Goal: Task Accomplishment & Management: Manage account settings

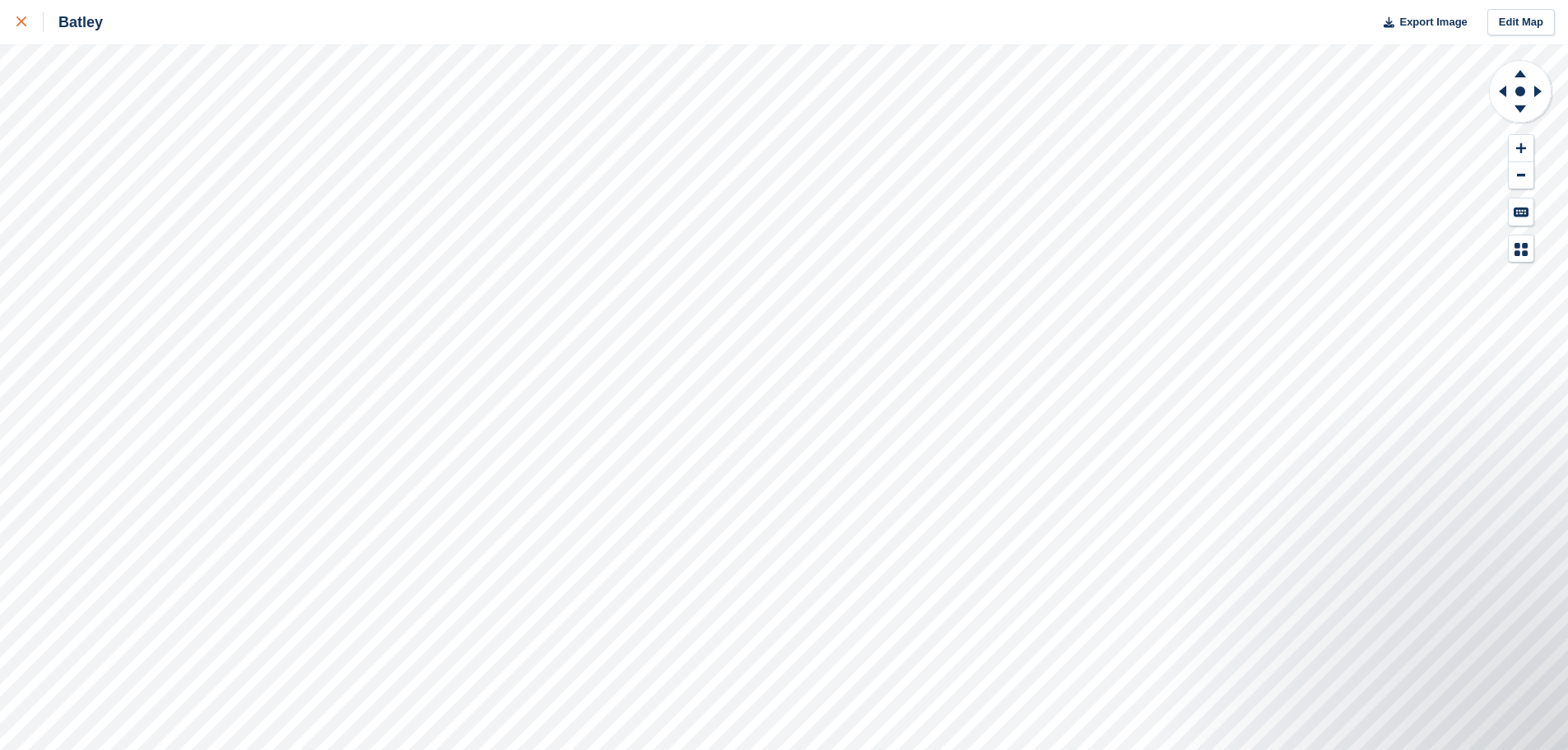
click at [20, 28] on div at bounding box center [31, 23] width 28 height 20
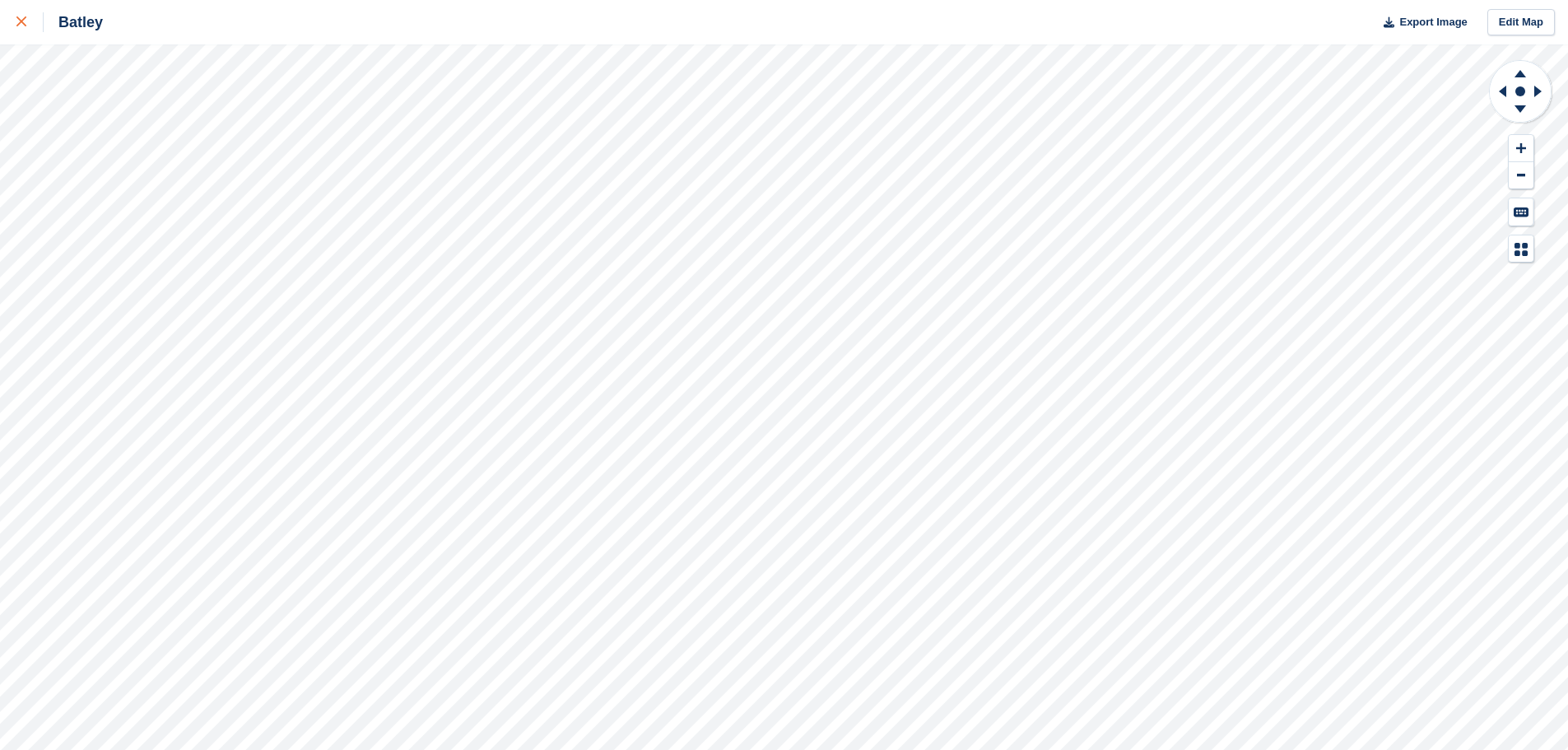
click at [5, 14] on link at bounding box center [22, 22] width 43 height 44
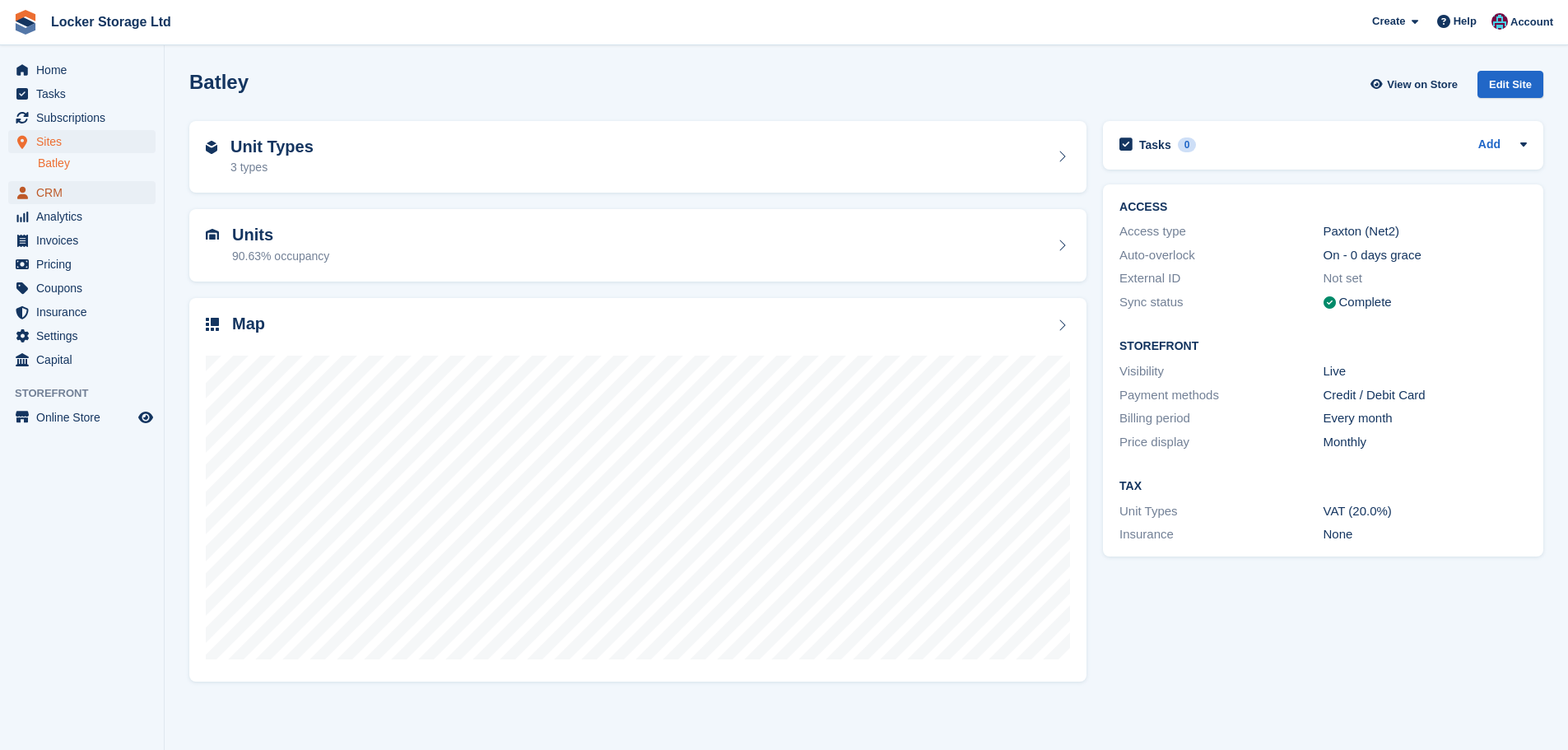
click at [56, 190] on span "CRM" at bounding box center [86, 192] width 98 height 23
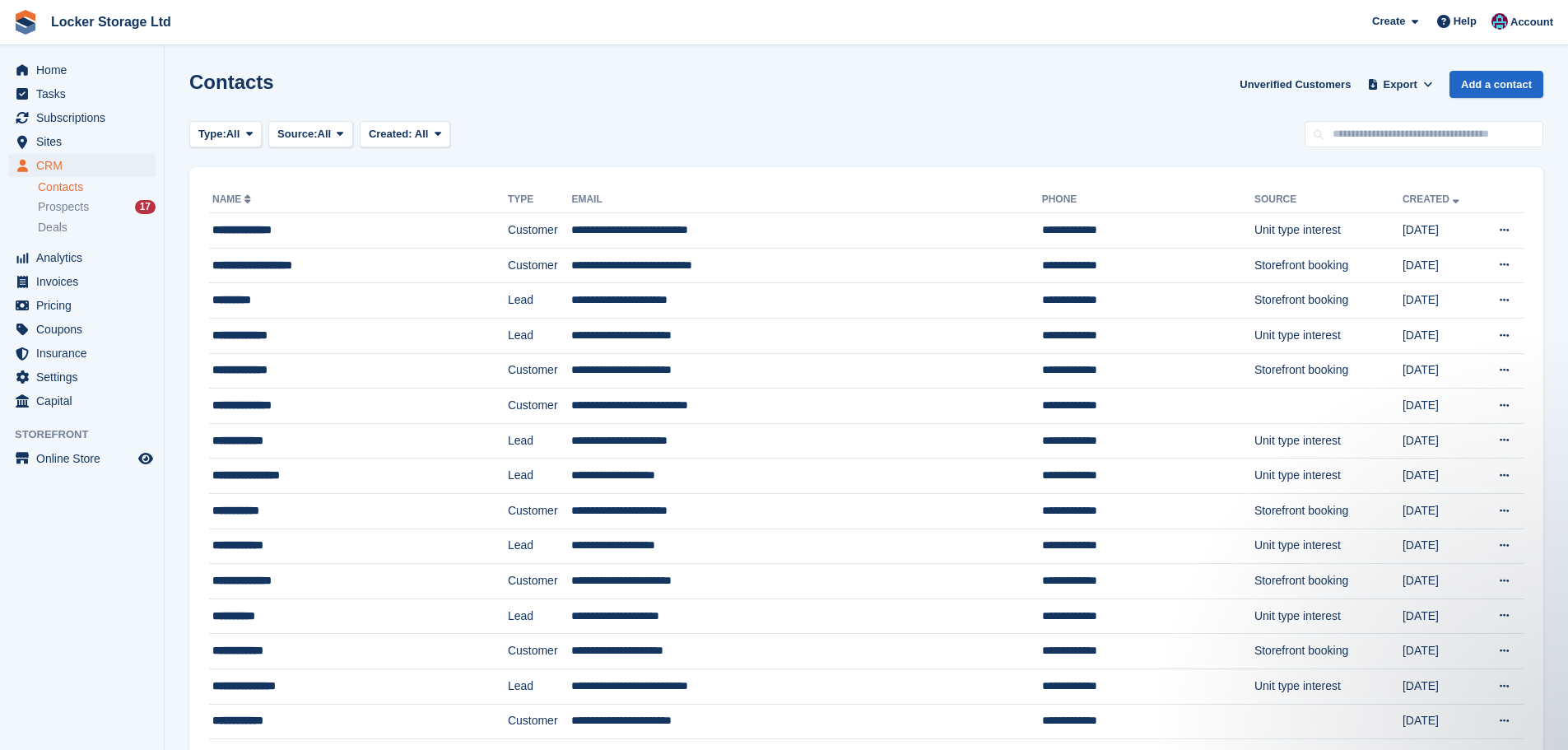
click at [1449, 117] on div "Contacts Unverified Customers Export Export Contacts Export a CSV of all Contac…" at bounding box center [866, 95] width 1354 height 47
click at [1439, 129] on input "text" at bounding box center [1424, 135] width 238 height 28
type input "*"
click at [100, 188] on link "Contacts" at bounding box center [97, 187] width 118 height 16
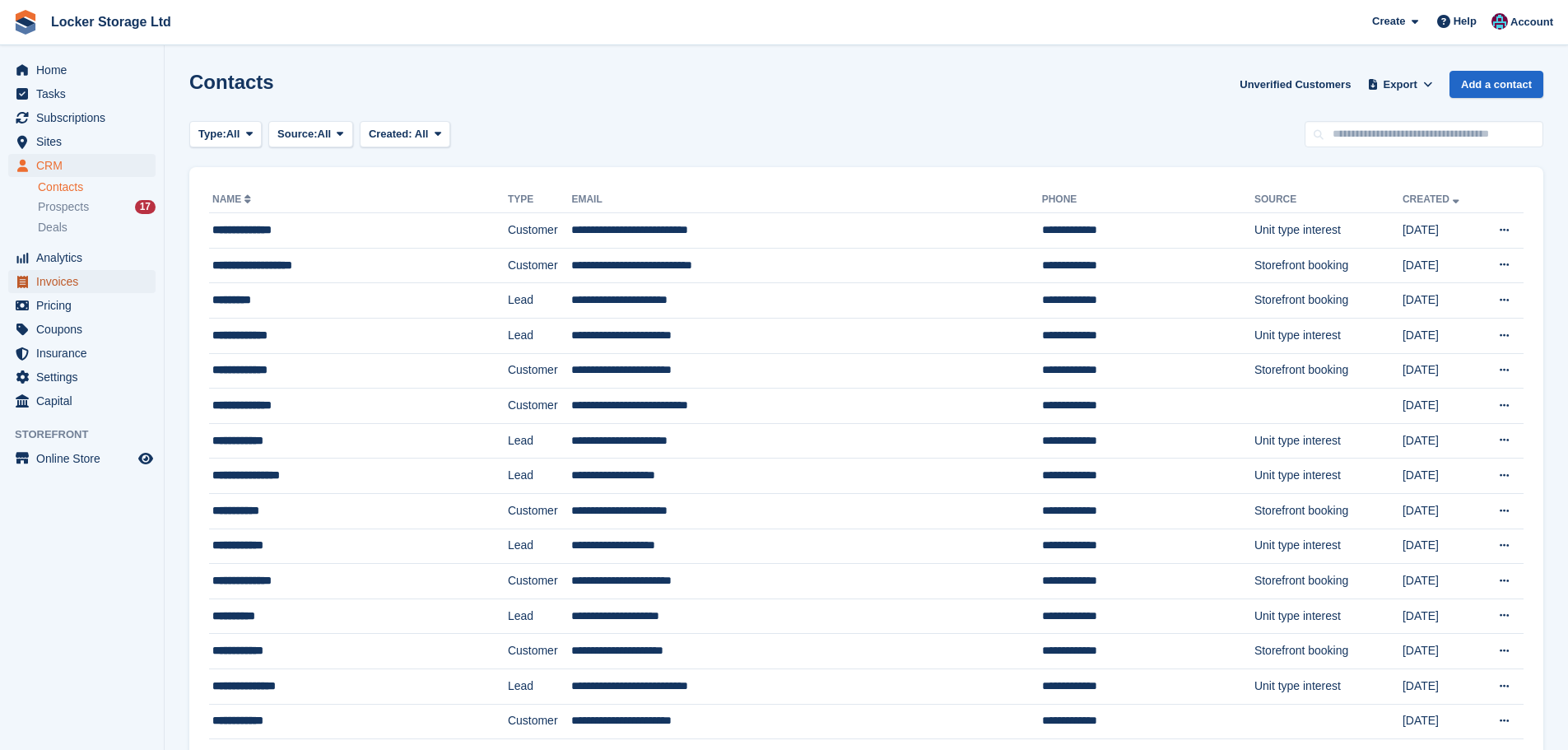
click at [78, 285] on span "Invoices" at bounding box center [86, 281] width 98 height 23
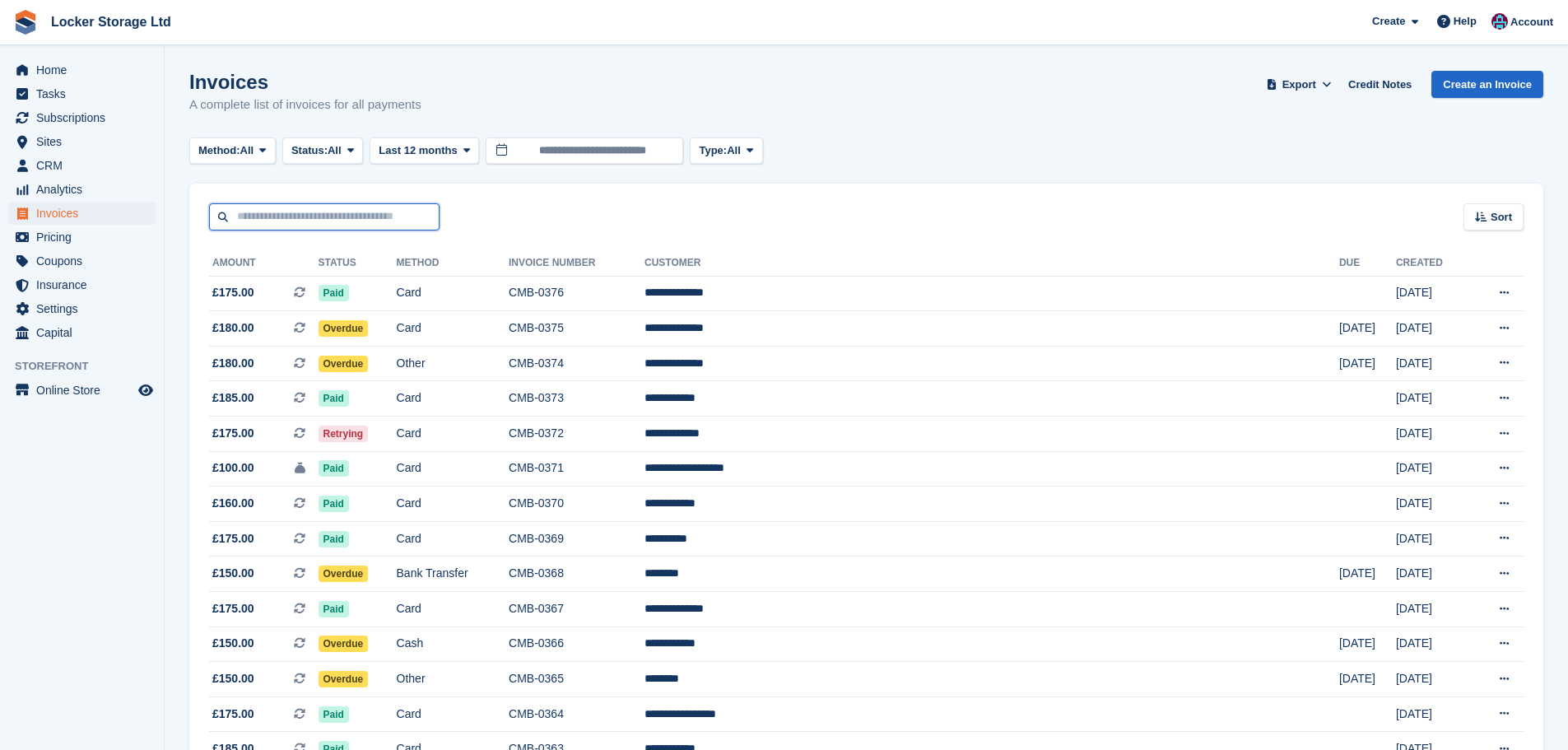
click at [292, 216] on input "text" at bounding box center [324, 217] width 230 height 28
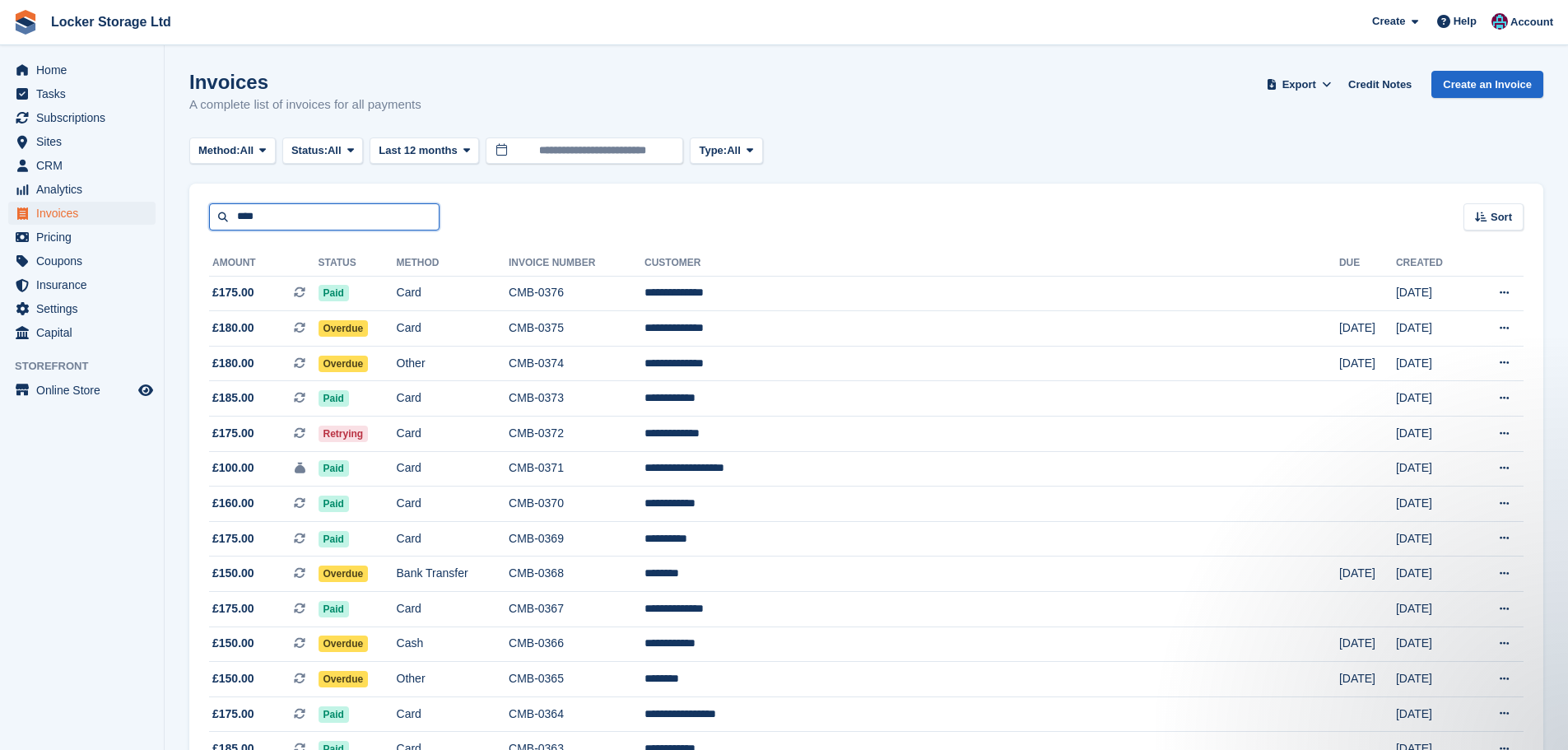
type input "****"
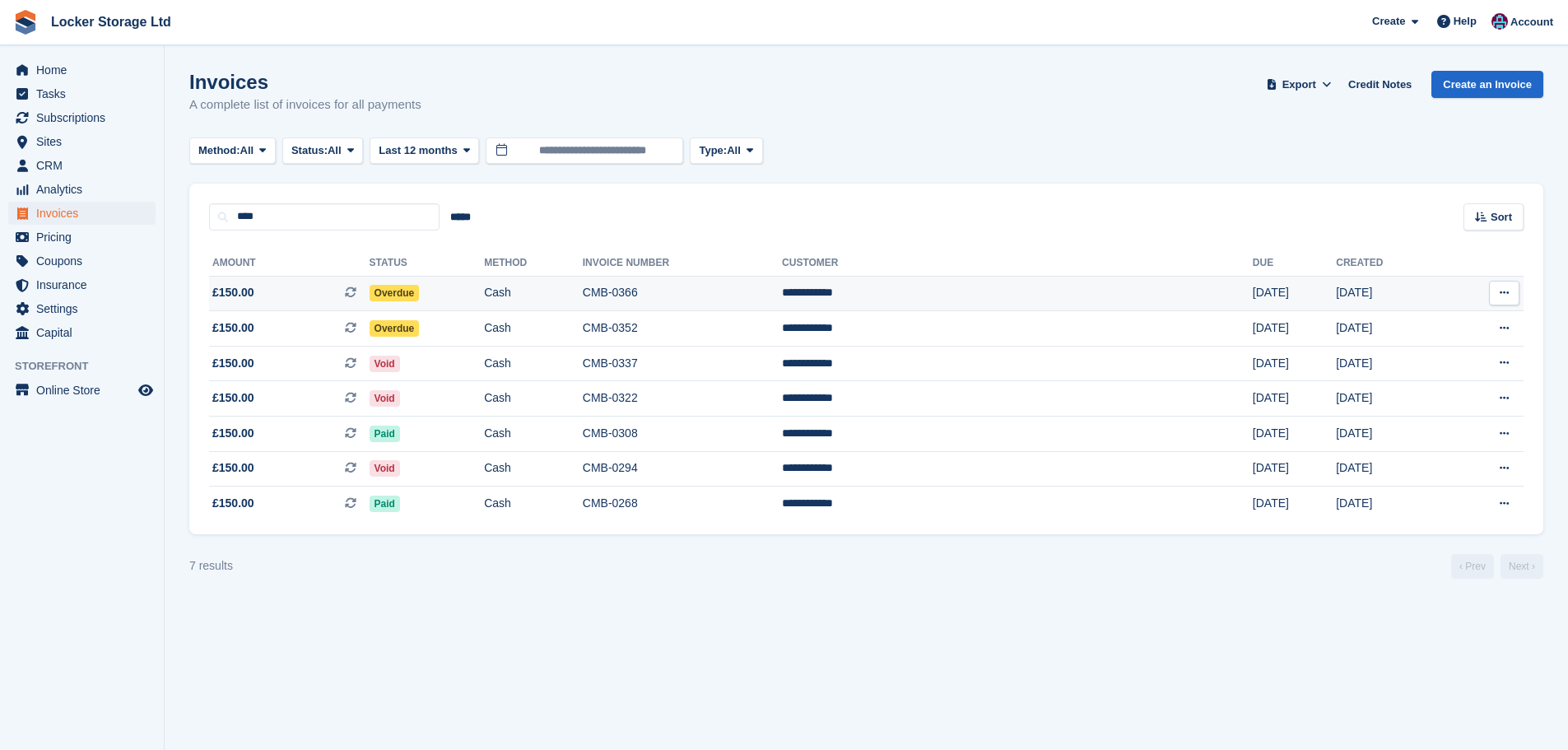
click at [1492, 289] on button at bounding box center [1504, 293] width 31 height 25
click at [782, 291] on td "CMB-0366" at bounding box center [683, 294] width 199 height 35
click at [481, 337] on td "Overdue" at bounding box center [426, 329] width 115 height 35
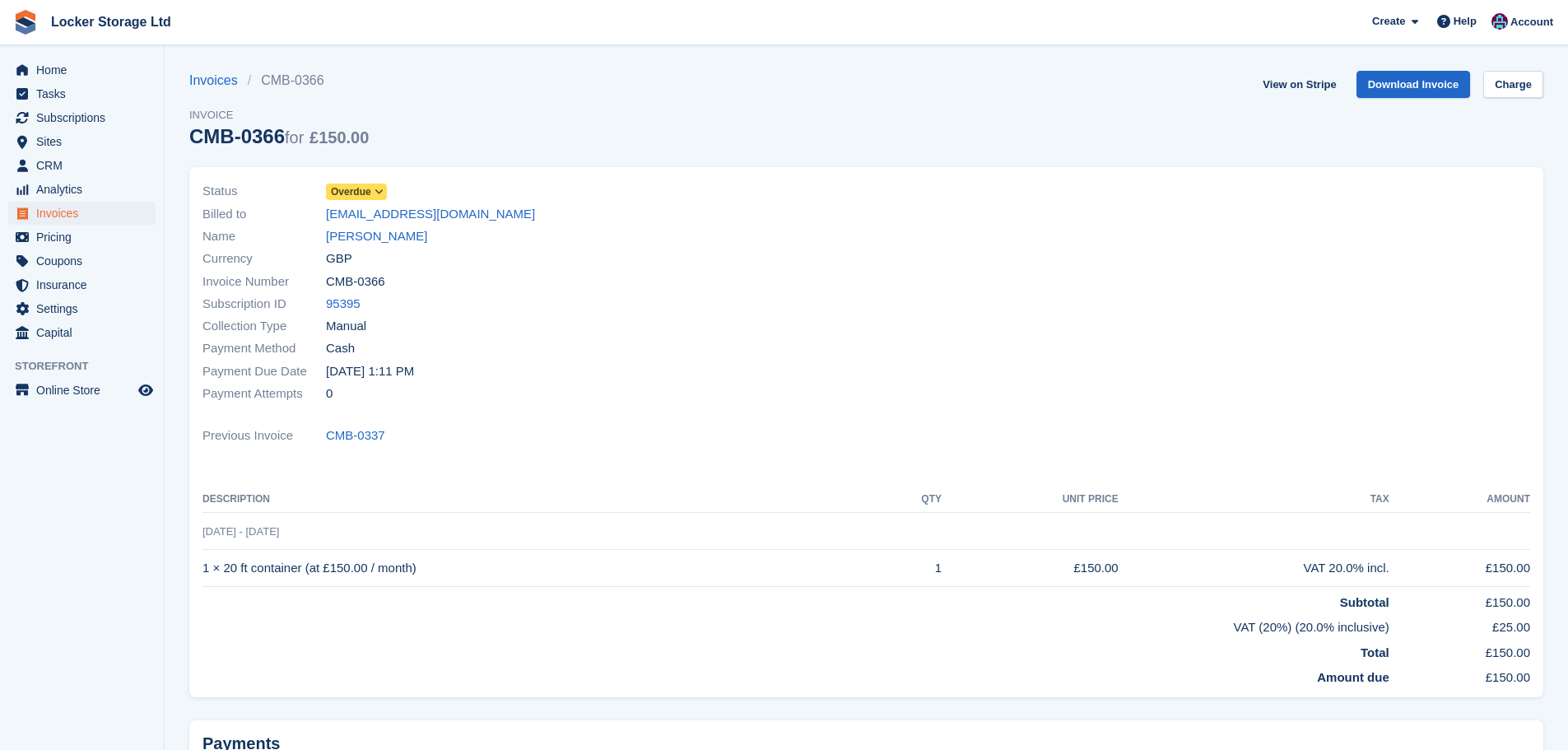
click at [328, 193] on span "Overdue" at bounding box center [357, 191] width 61 height 17
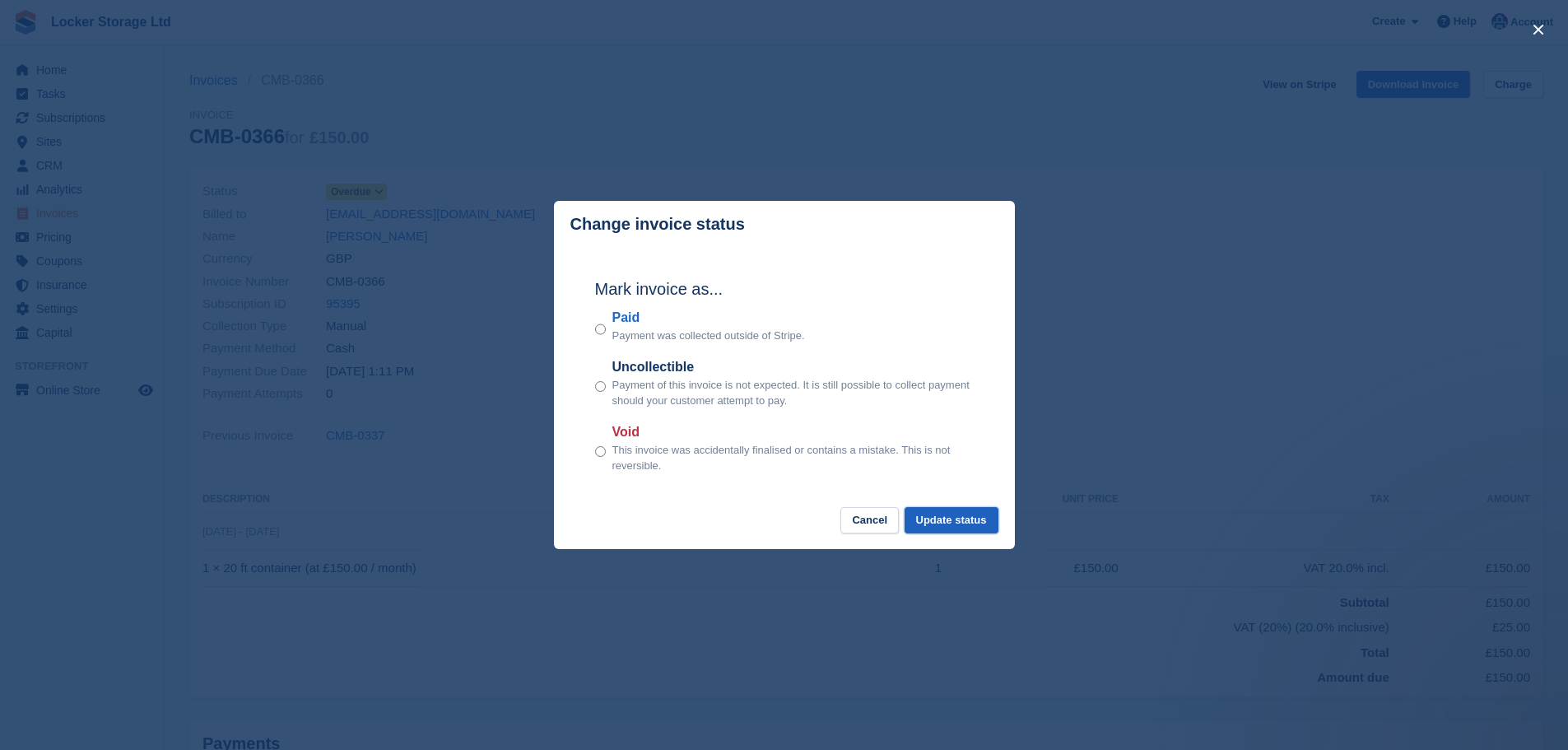
click at [965, 526] on button "Update status" at bounding box center [950, 521] width 94 height 28
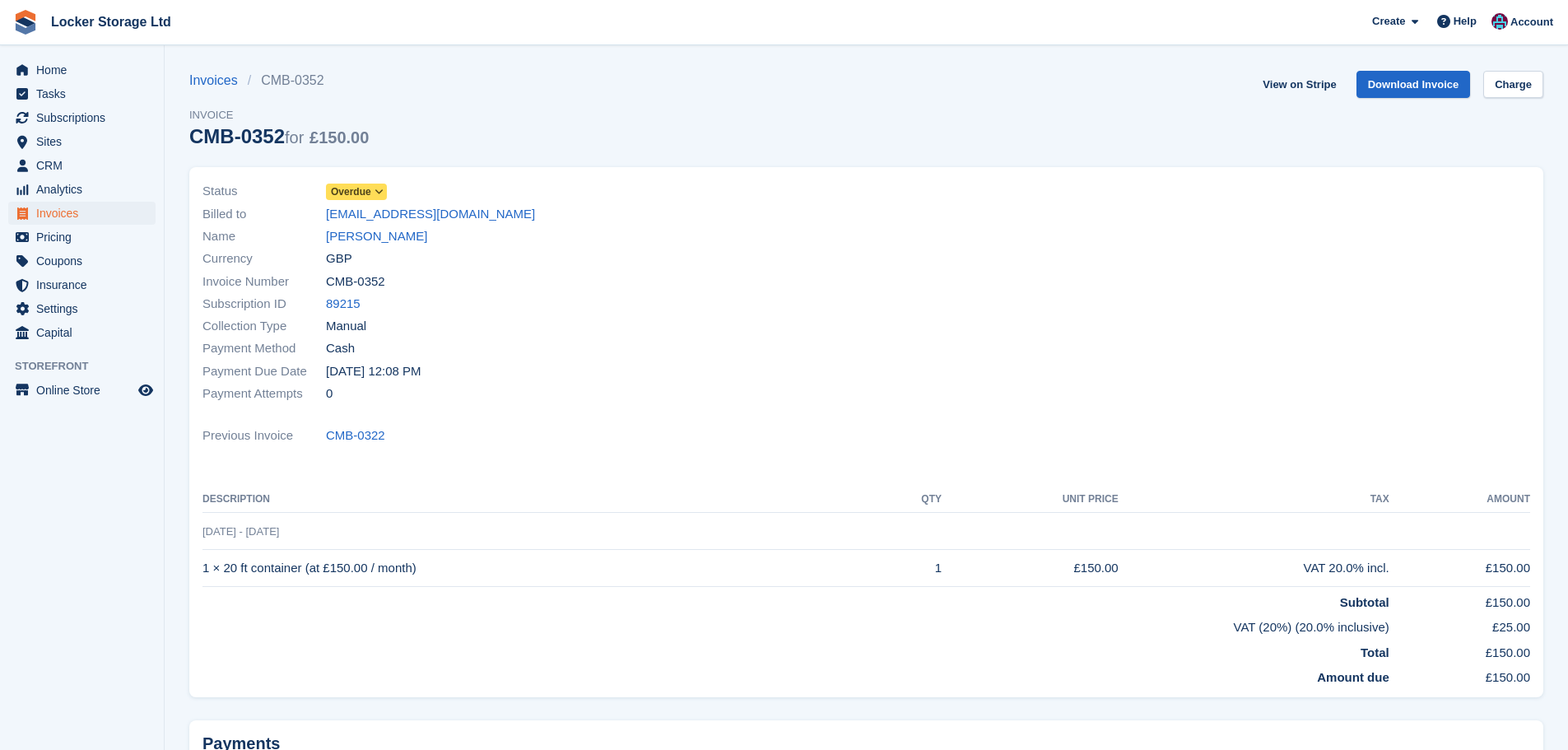
click at [364, 190] on span "Overdue" at bounding box center [351, 191] width 40 height 15
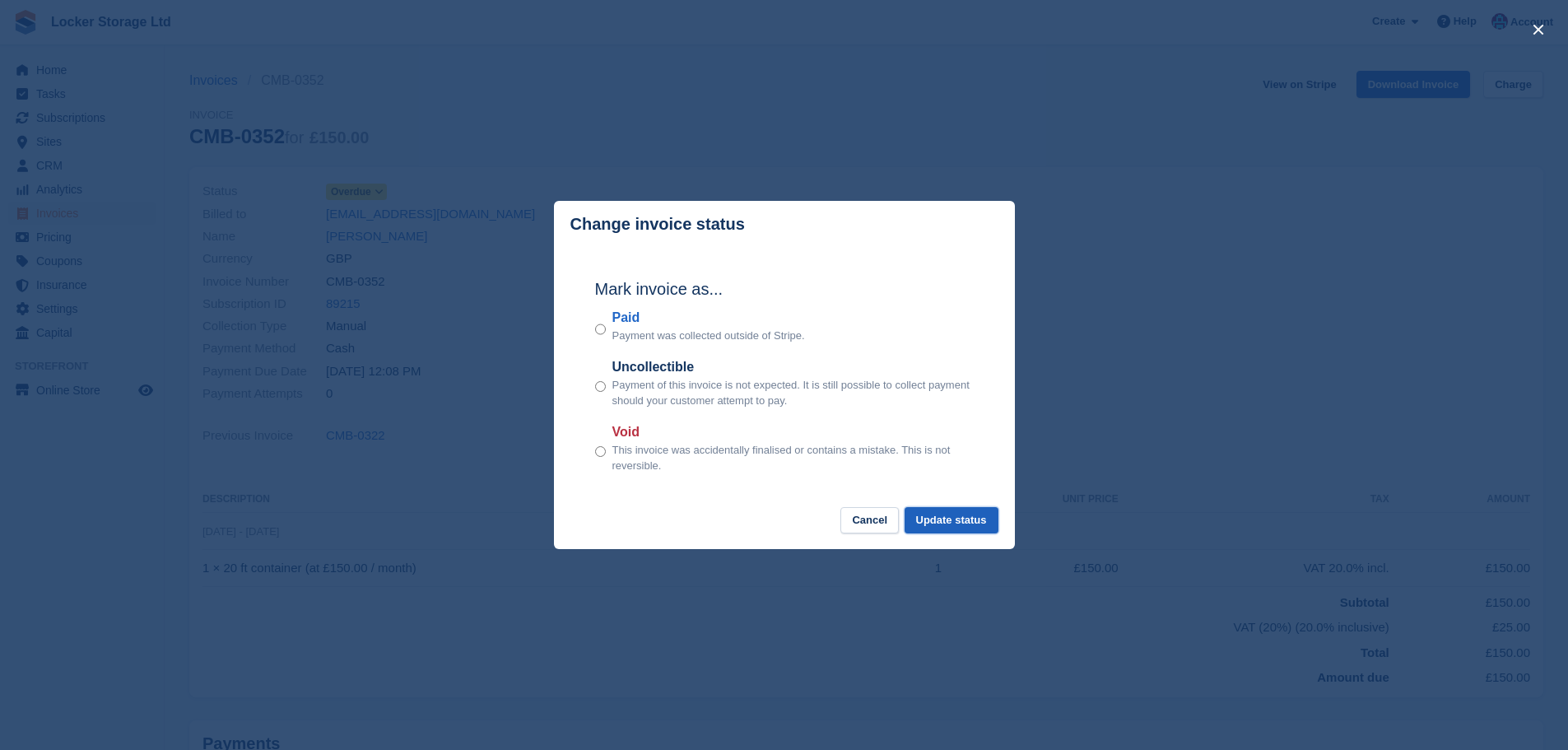
click at [935, 513] on button "Update status" at bounding box center [950, 521] width 94 height 28
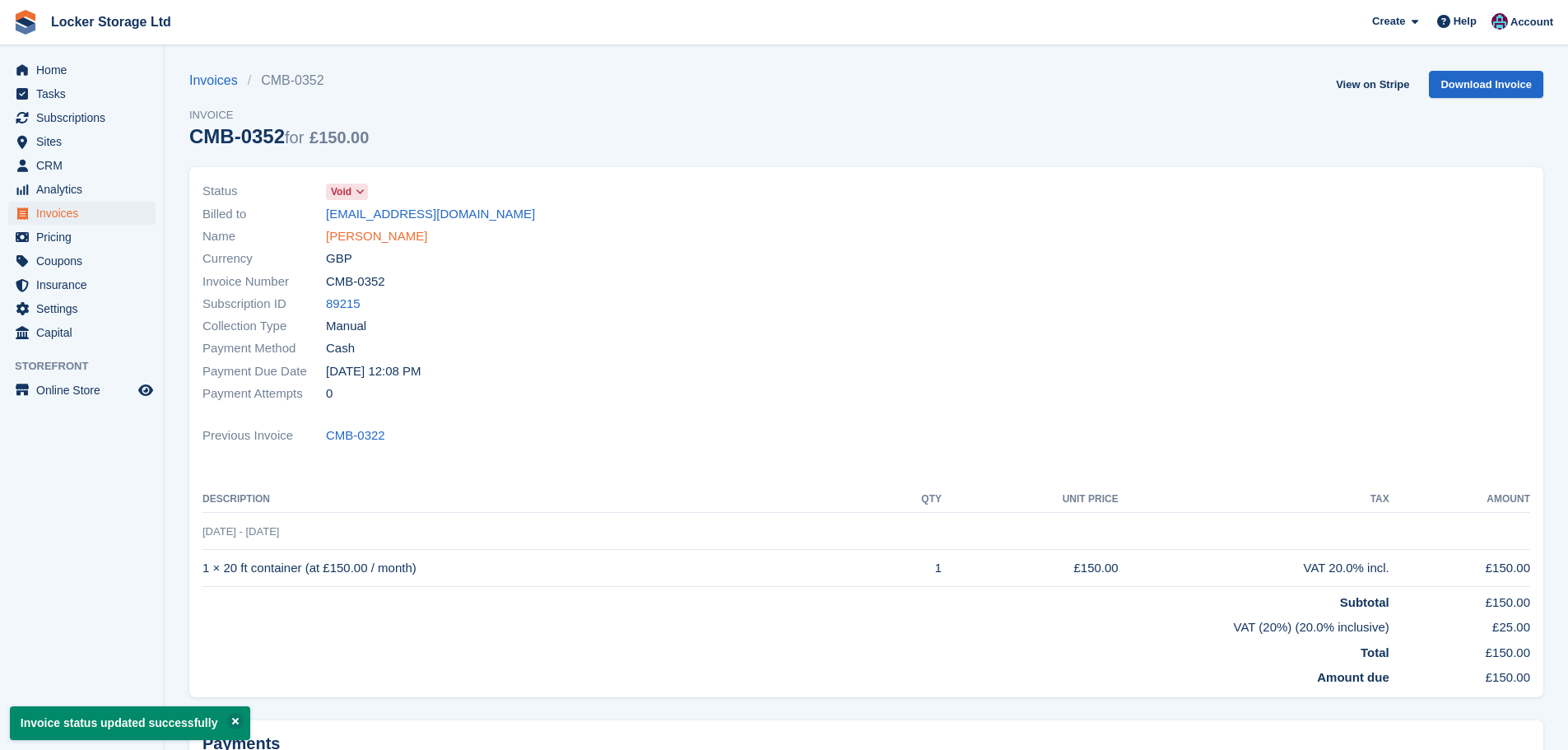
click at [346, 239] on link "[PERSON_NAME]" at bounding box center [376, 237] width 101 height 19
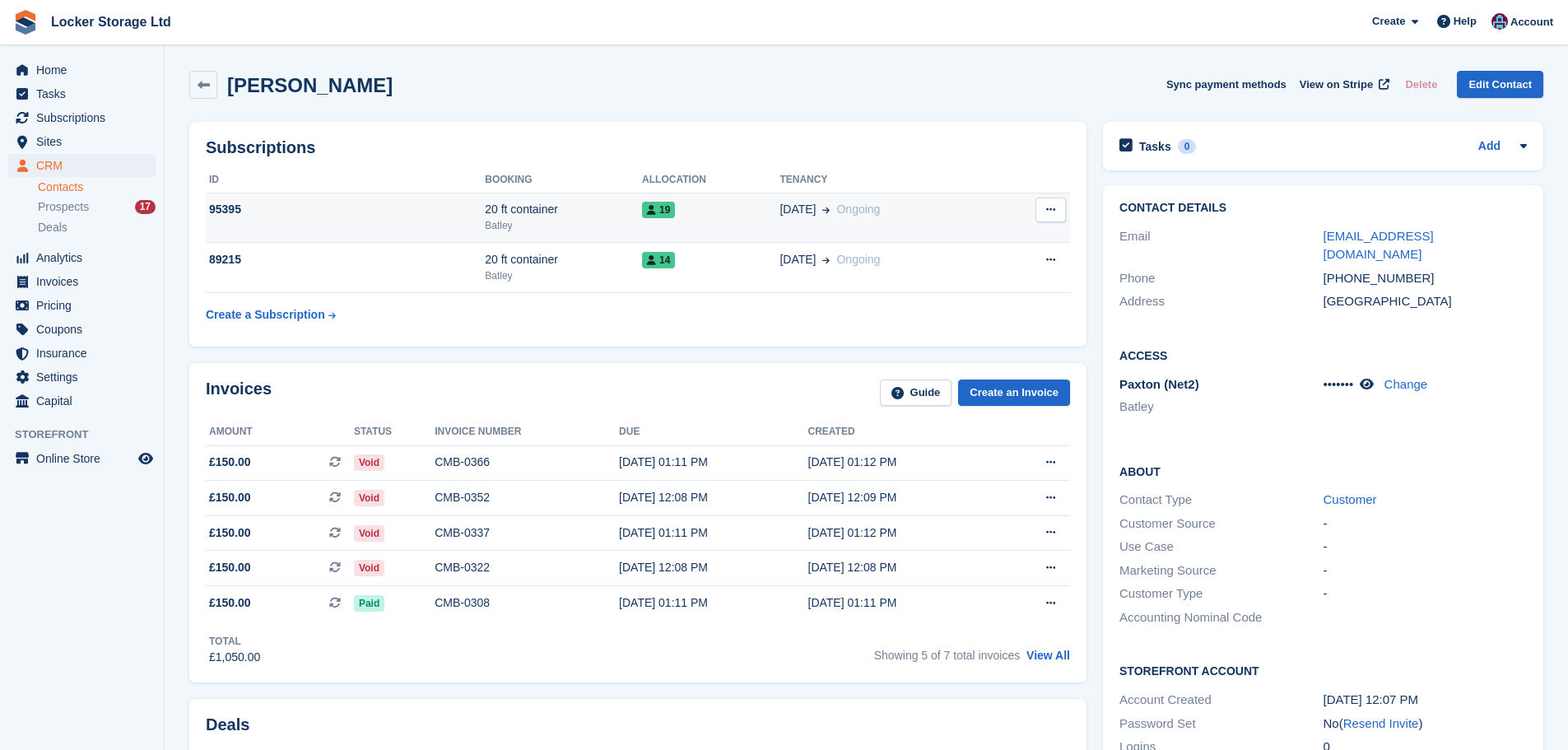
click at [514, 210] on div "20 ft container" at bounding box center [563, 210] width 158 height 18
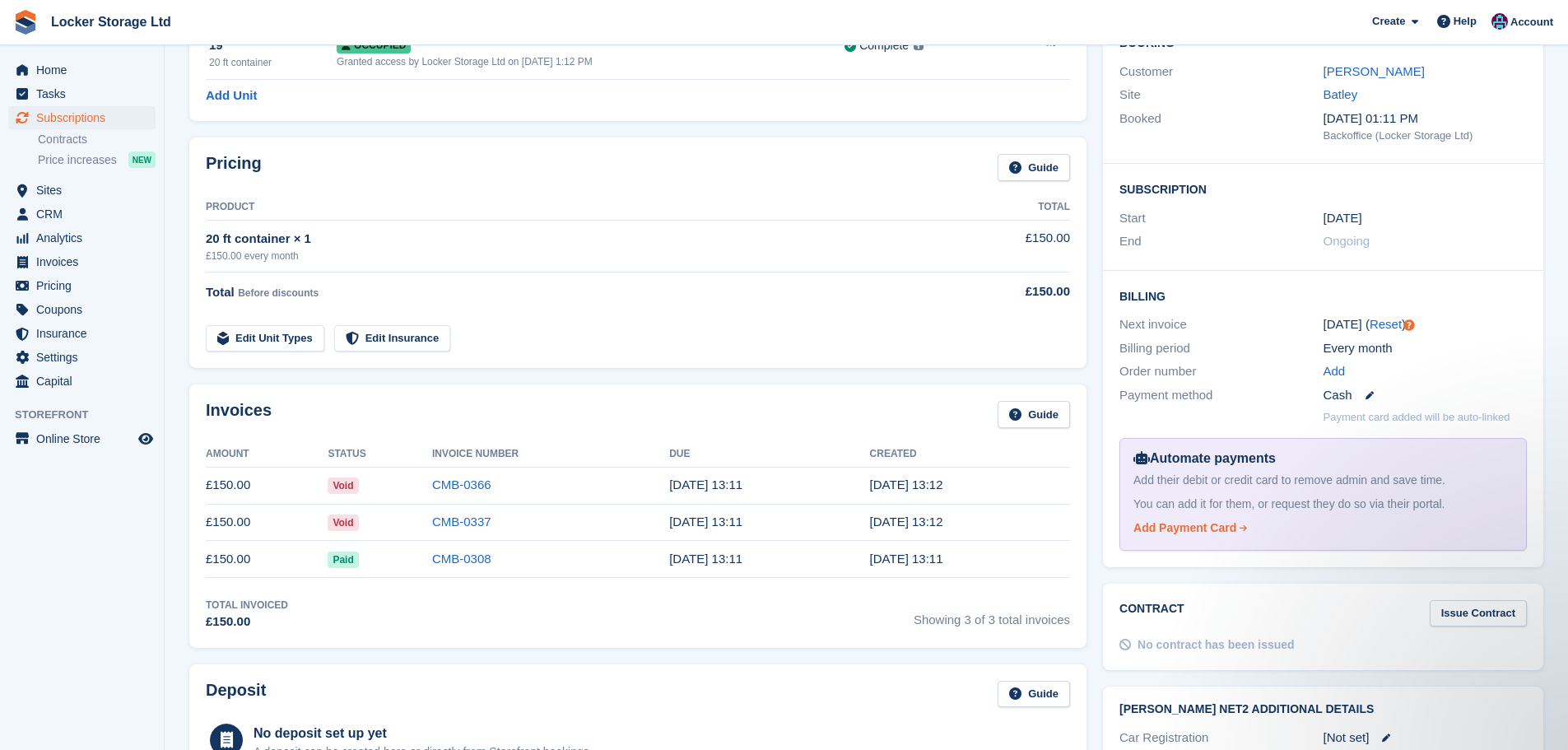
click at [1209, 532] on div "Add Payment Card" at bounding box center [1185, 528] width 102 height 18
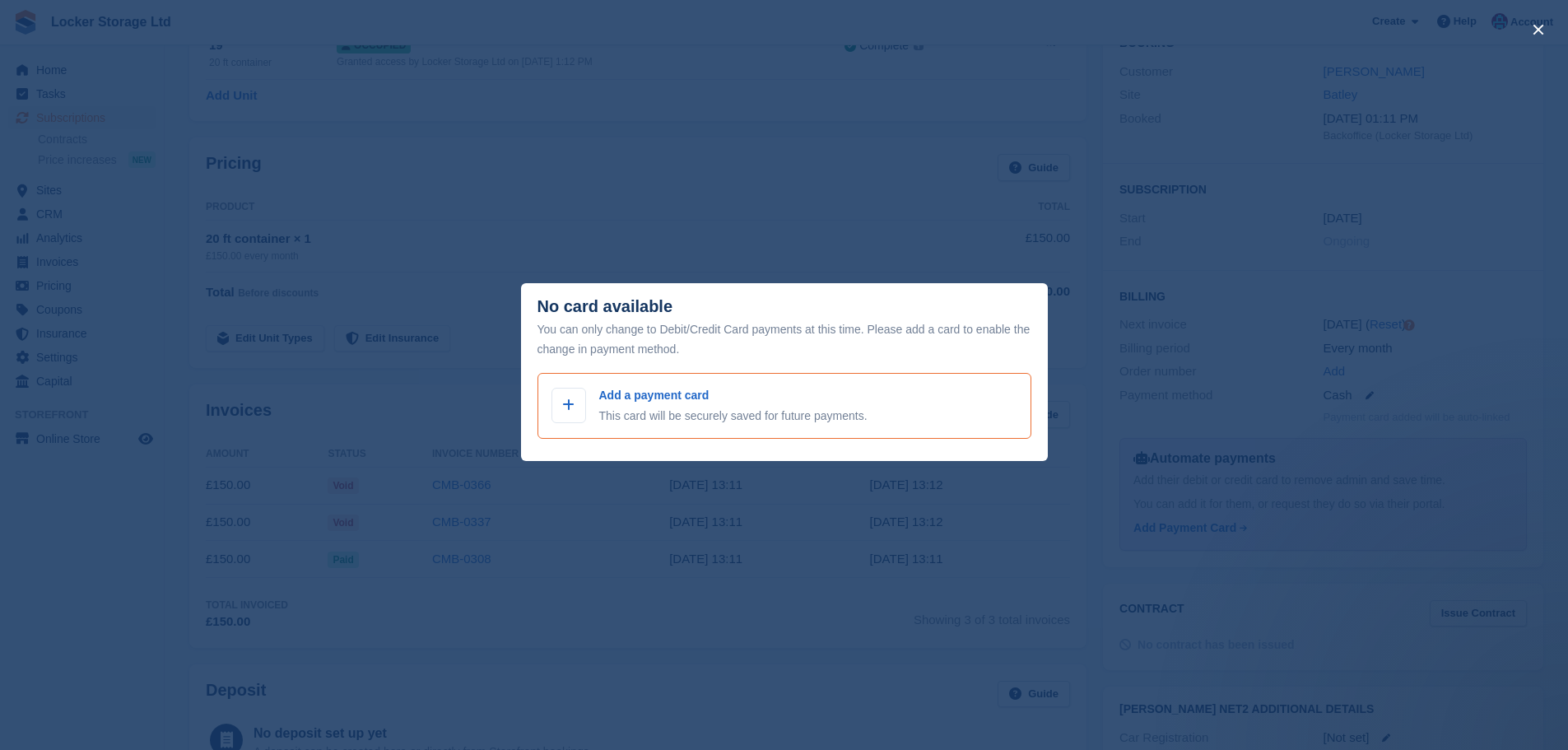
click at [768, 400] on p "Add a payment card" at bounding box center [733, 396] width 268 height 18
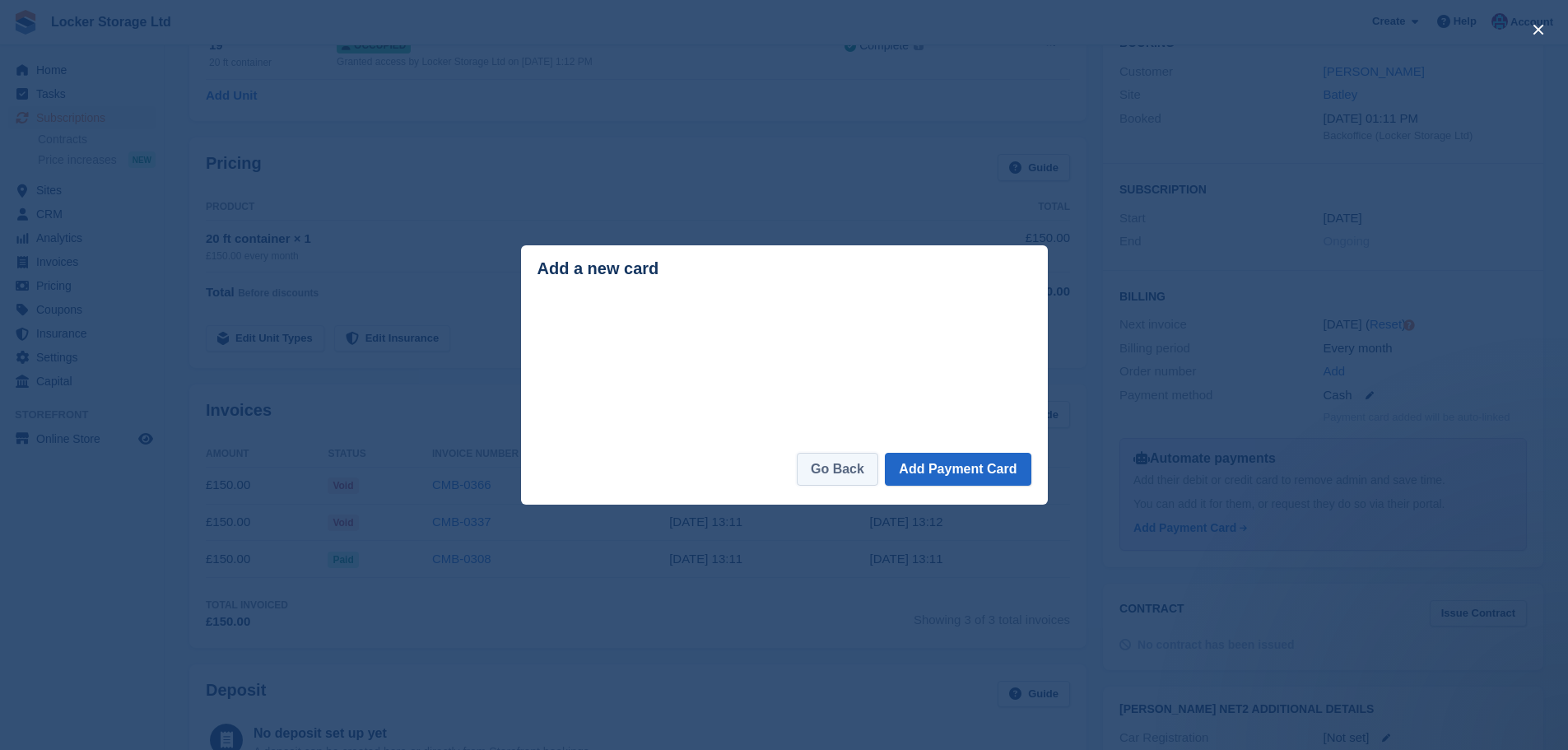
click at [867, 478] on link "Go Back" at bounding box center [837, 469] width 82 height 33
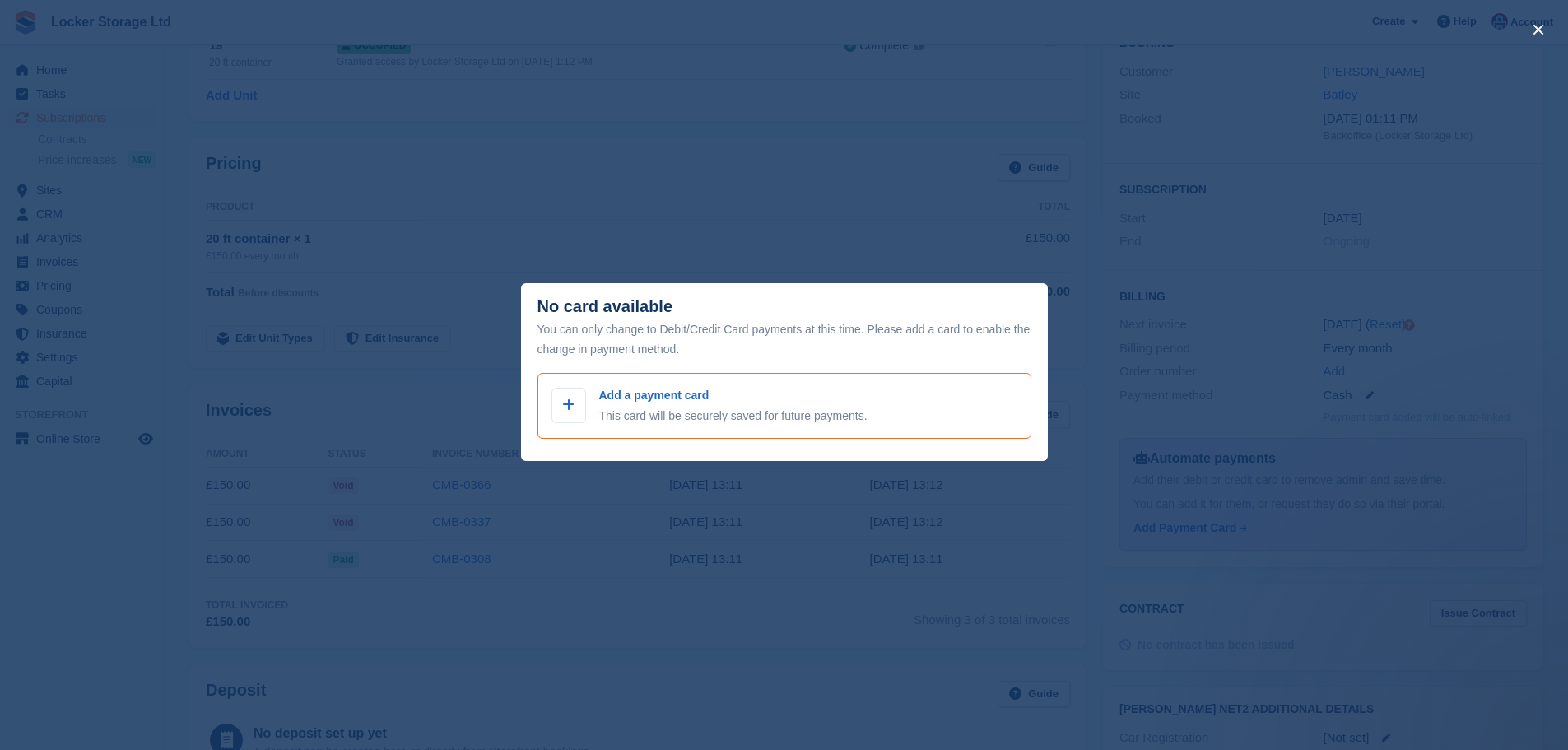
click at [778, 439] on div "Add a payment card This card will be securely saved for future payments." at bounding box center [784, 406] width 493 height 66
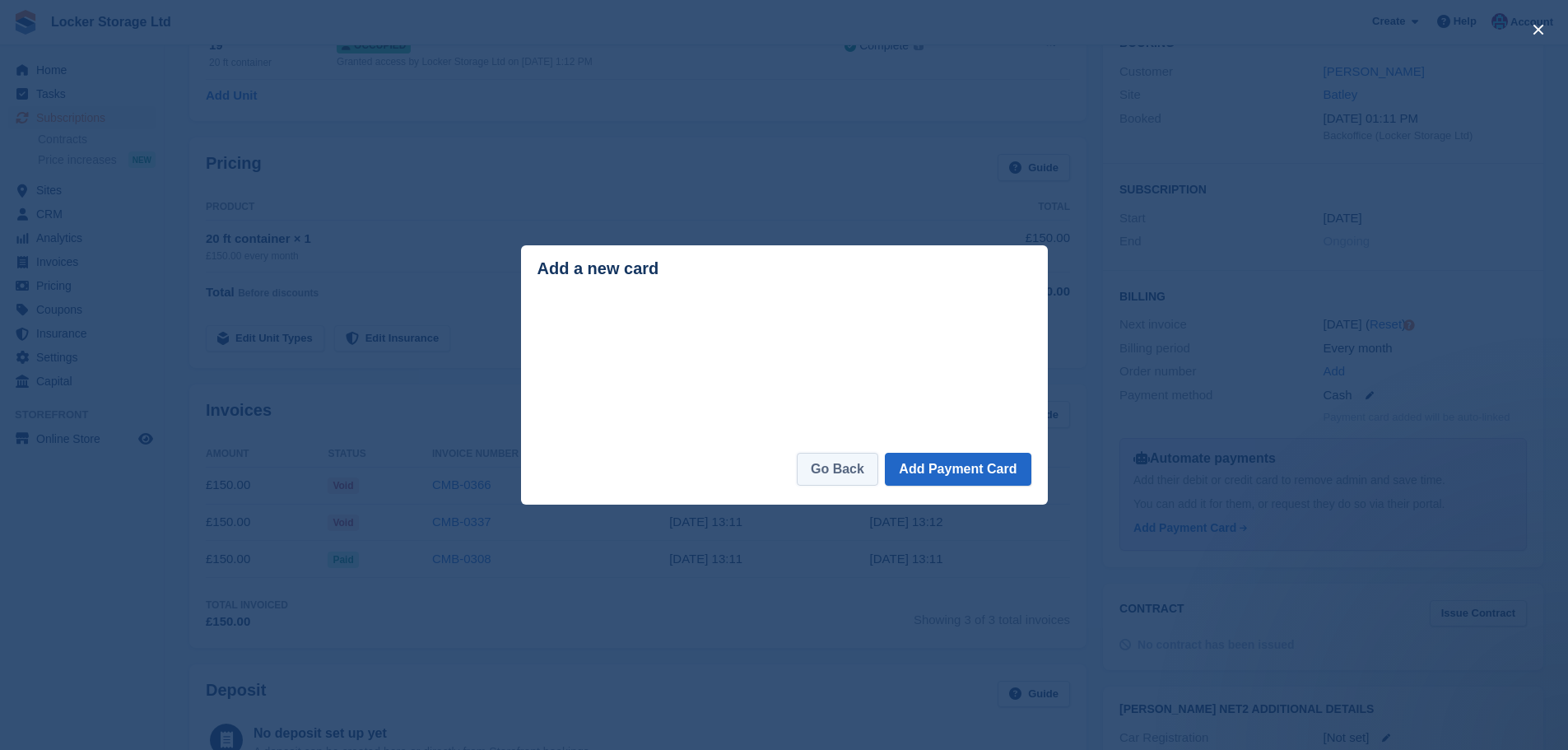
click at [849, 464] on link "Go Back" at bounding box center [837, 469] width 82 height 33
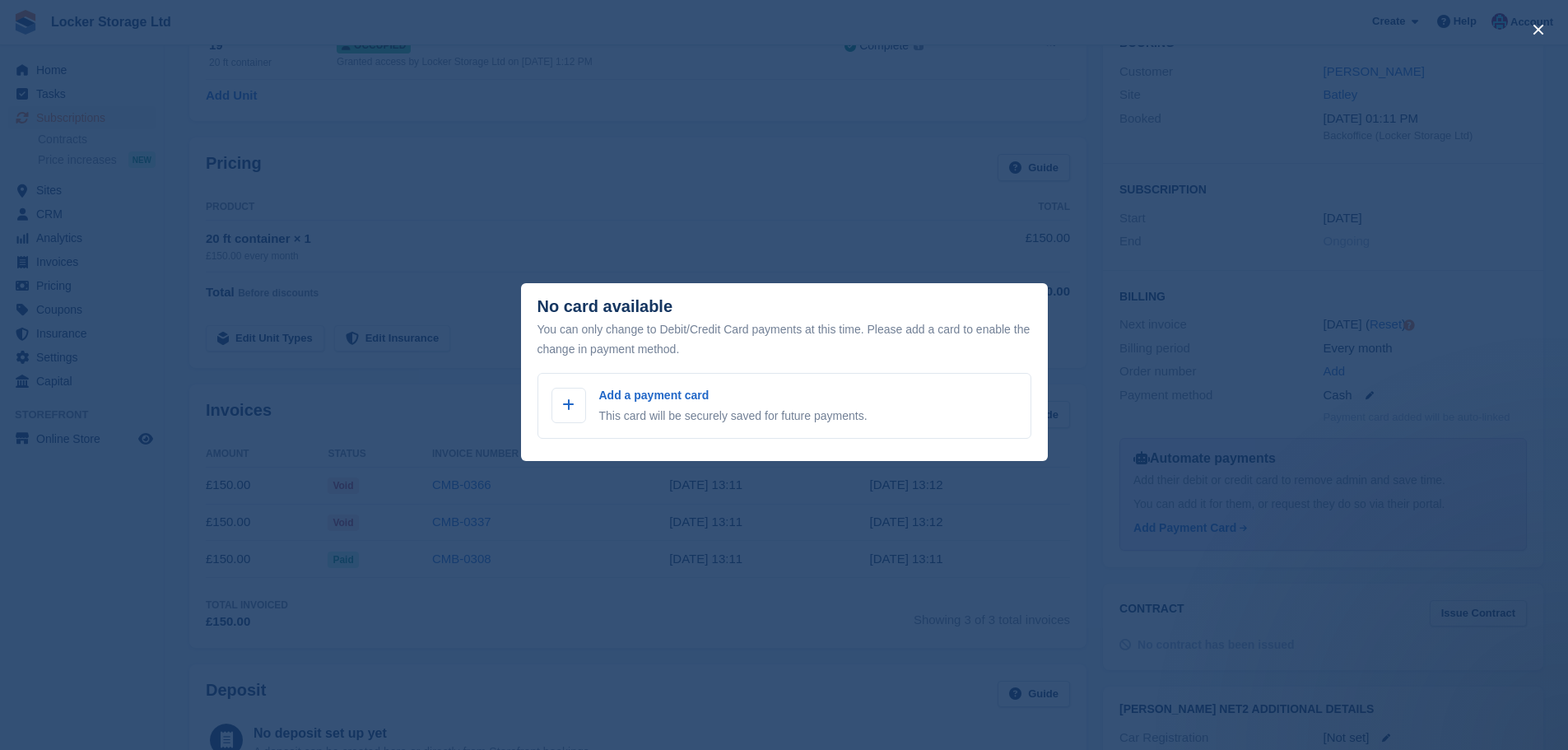
click at [870, 304] on header "No card available You can only change to Debit/Credit Card payments at this tim…" at bounding box center [784, 327] width 527 height 90
click at [805, 243] on div "close" at bounding box center [784, 375] width 1568 height 750
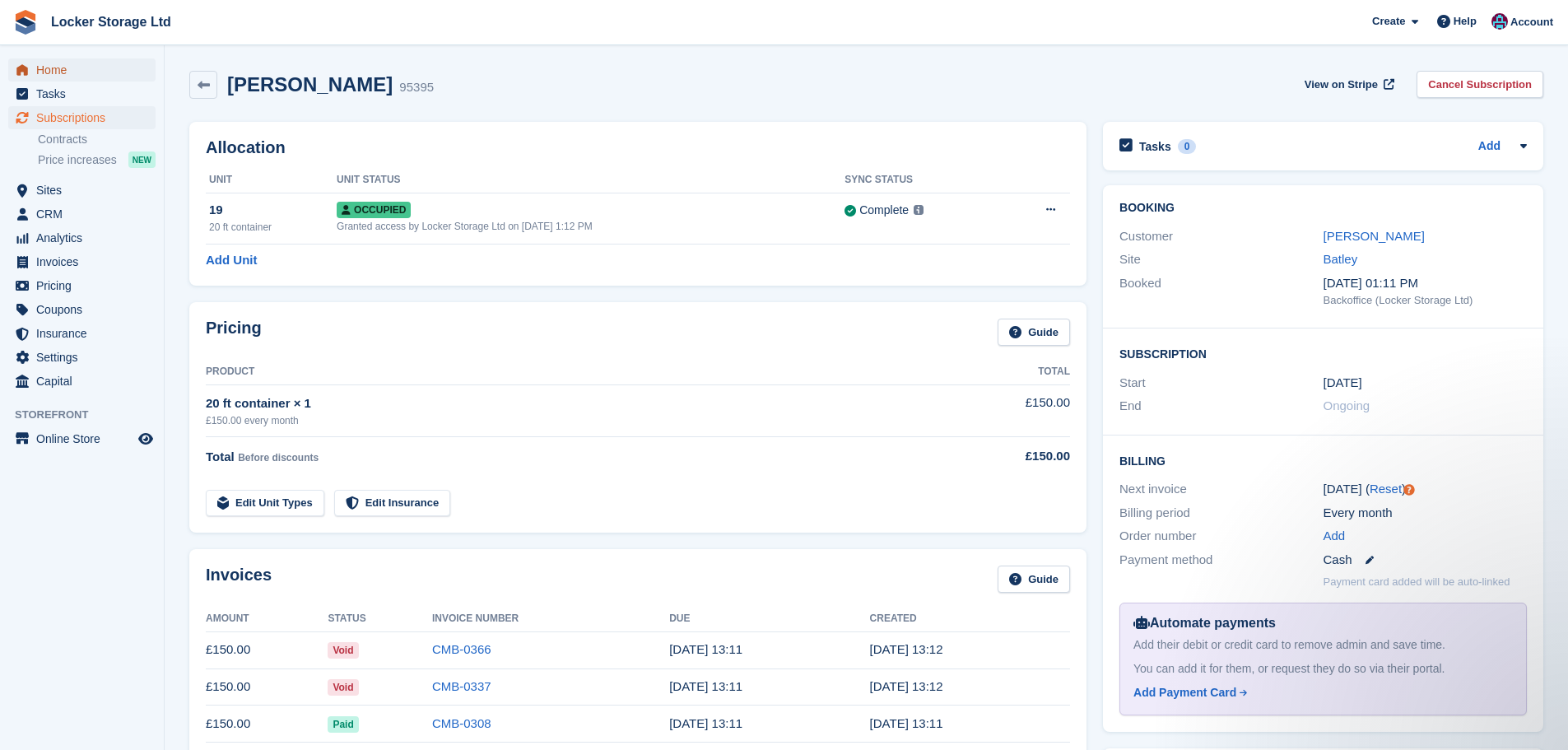
click at [23, 76] on span "menu" at bounding box center [23, 70] width 20 height 20
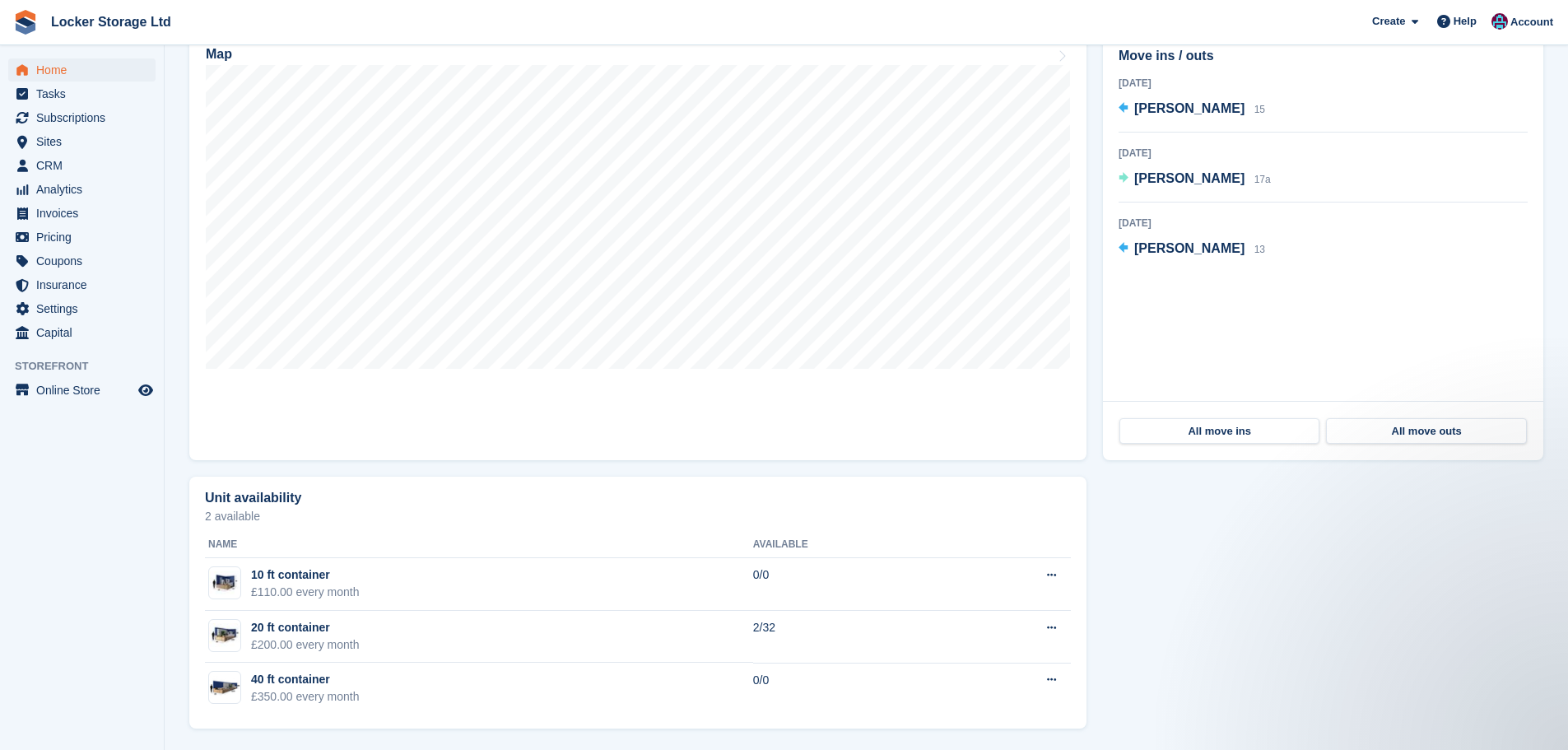
scroll to position [507, 0]
